Goal: Check status: Check status

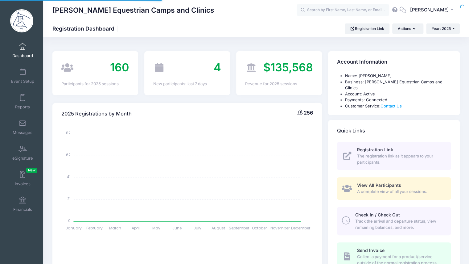
select select
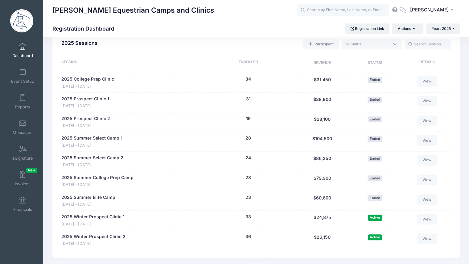
scroll to position [285, 0]
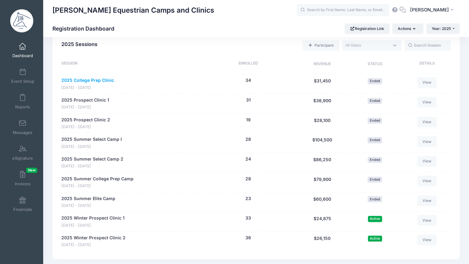
click at [100, 79] on link "2025 College Prep Clinic" at bounding box center [87, 80] width 53 height 6
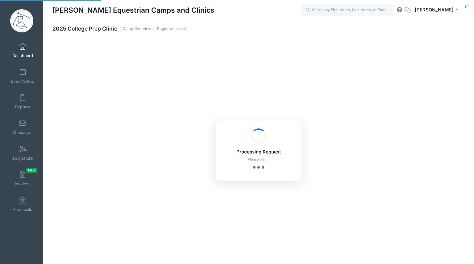
select select "10"
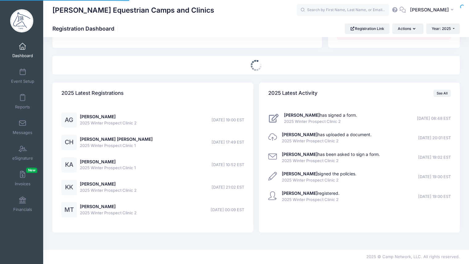
select select
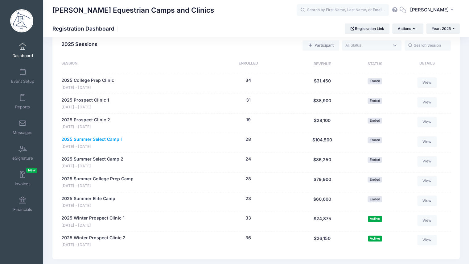
click at [99, 138] on link "2025 Summer Select Camp I" at bounding box center [91, 139] width 60 height 6
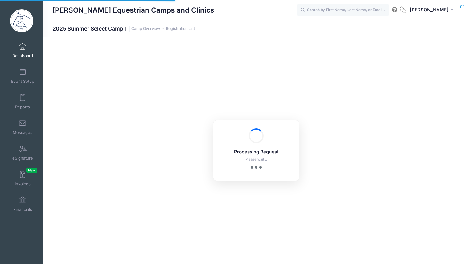
select select "10"
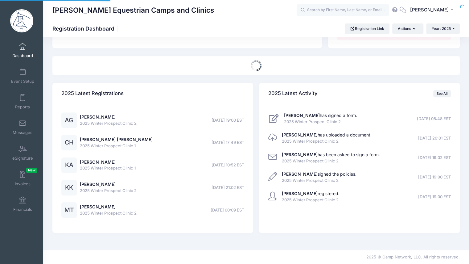
select select
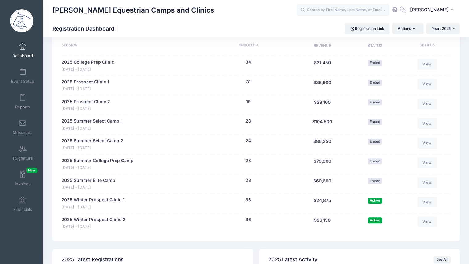
scroll to position [296, 0]
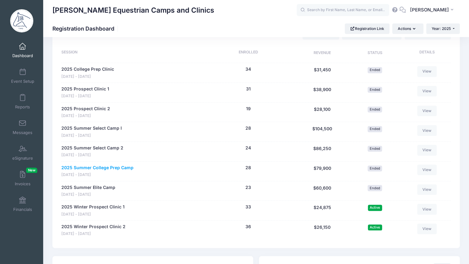
click at [121, 166] on link "2025 Summer College Prep Camp" at bounding box center [97, 167] width 72 height 6
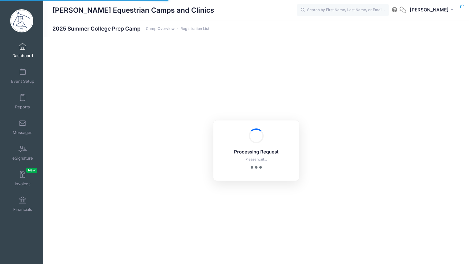
select select "10"
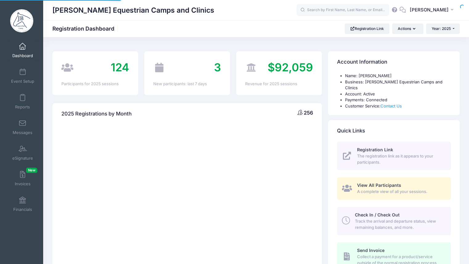
scroll to position [296, 0]
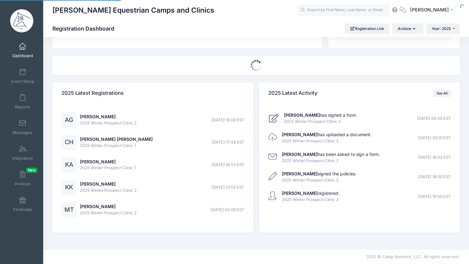
select select
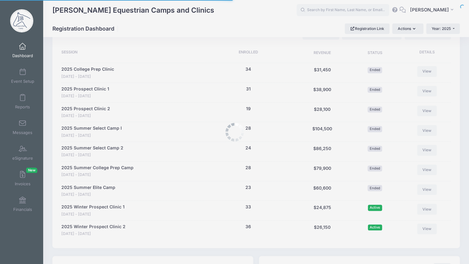
scroll to position [0, 0]
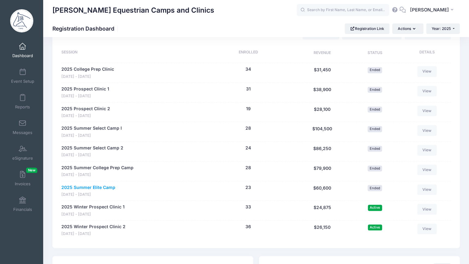
click at [104, 186] on link "2025 Summer Elite Camp" at bounding box center [88, 187] width 54 height 6
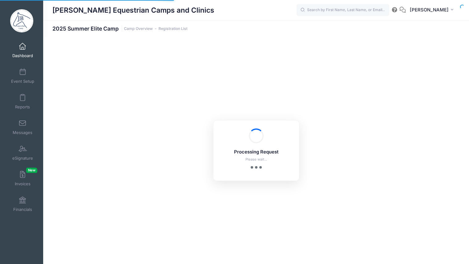
select select "10"
